Goal: Information Seeking & Learning: Learn about a topic

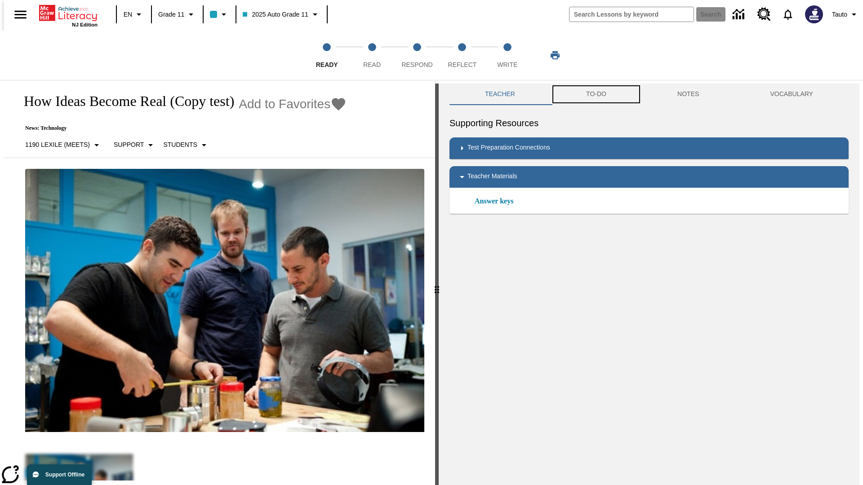
click at [596, 94] on button "TO-DO" at bounding box center [596, 95] width 91 height 22
